Goal: Information Seeking & Learning: Find specific fact

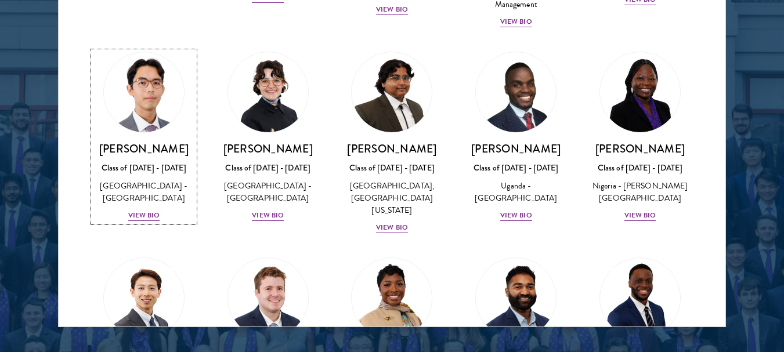
click at [160, 221] on div "View Bio" at bounding box center [144, 215] width 32 height 11
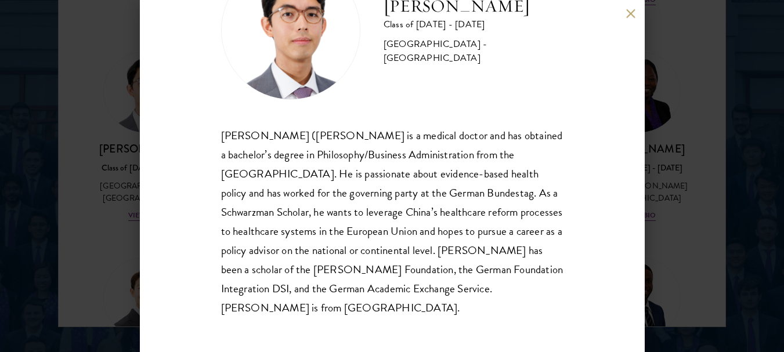
scroll to position [90, 0]
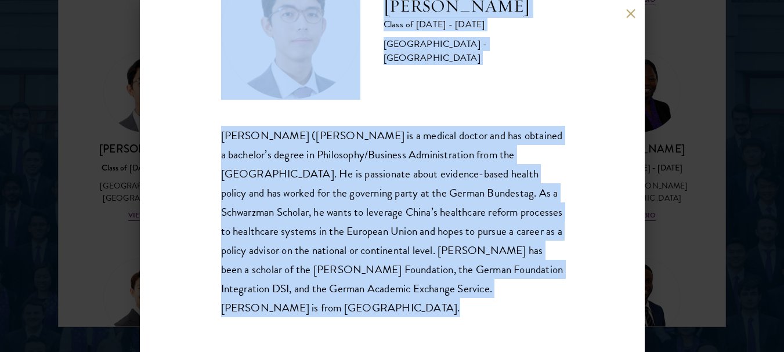
click at [496, 254] on div "[PERSON_NAME] ([PERSON_NAME] is a medical doctor and has obtained a bachelor’s …" at bounding box center [392, 221] width 342 height 191
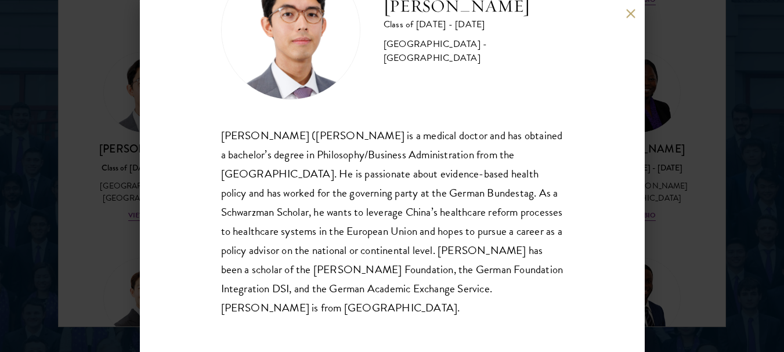
click at [496, 254] on div "[PERSON_NAME] ([PERSON_NAME] is a medical doctor and has obtained a bachelor’s …" at bounding box center [392, 221] width 342 height 191
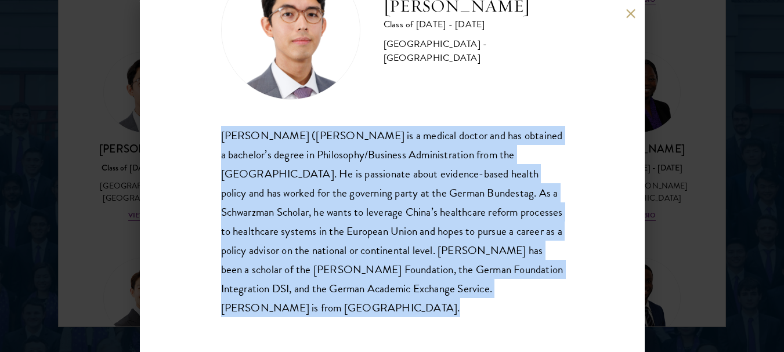
click at [496, 254] on div "[PERSON_NAME] ([PERSON_NAME] is a medical doctor and has obtained a bachelor’s …" at bounding box center [392, 221] width 342 height 191
copy body "[PERSON_NAME] ([PERSON_NAME] is a medical doctor and has obtained a bachelor’s …"
